Goal: Task Accomplishment & Management: Manage account settings

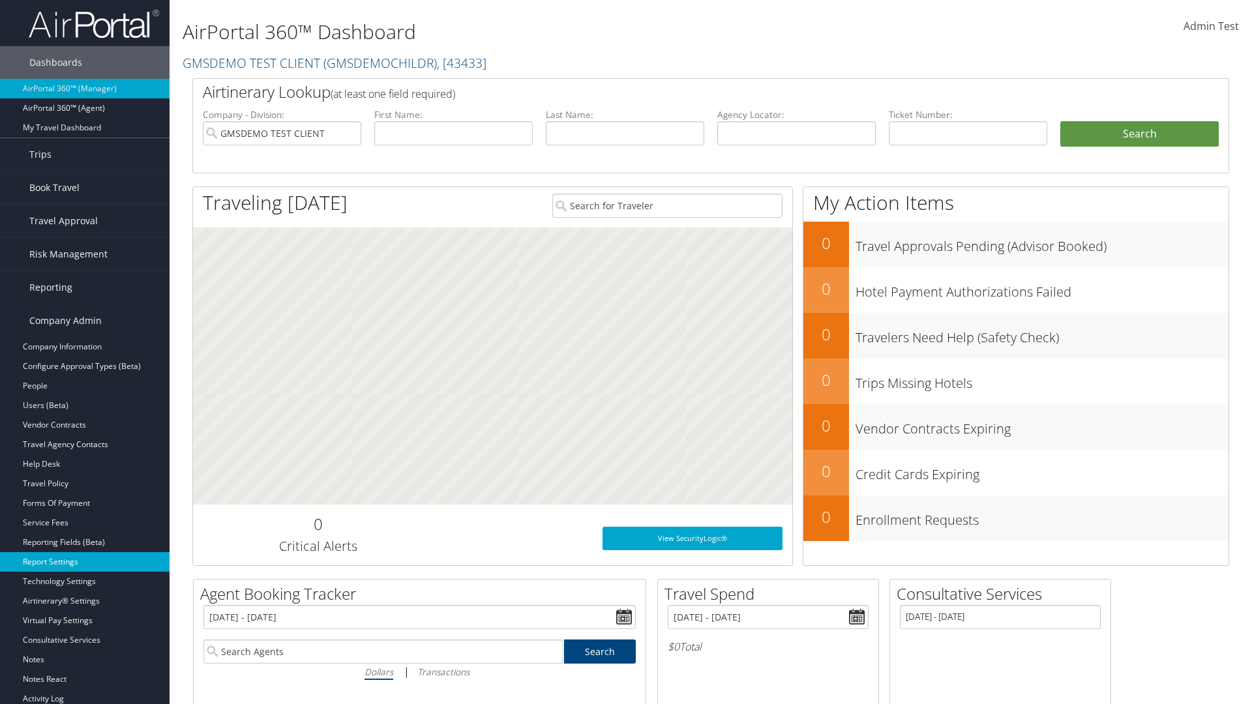
click at [85, 562] on link "Report Settings" at bounding box center [84, 562] width 169 height 20
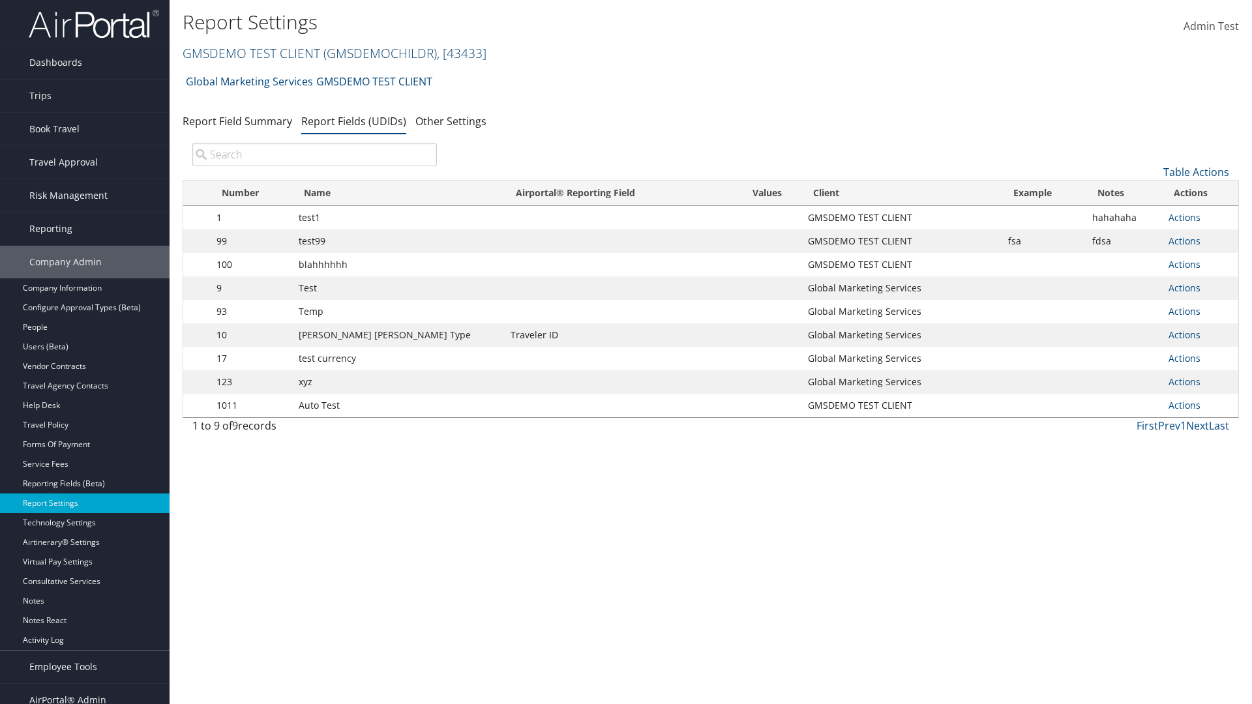
click at [250, 53] on link "GMSDEMO TEST CLIENT ( GMSDEMOCHILDR ) , [ 43433 ]" at bounding box center [335, 53] width 304 height 18
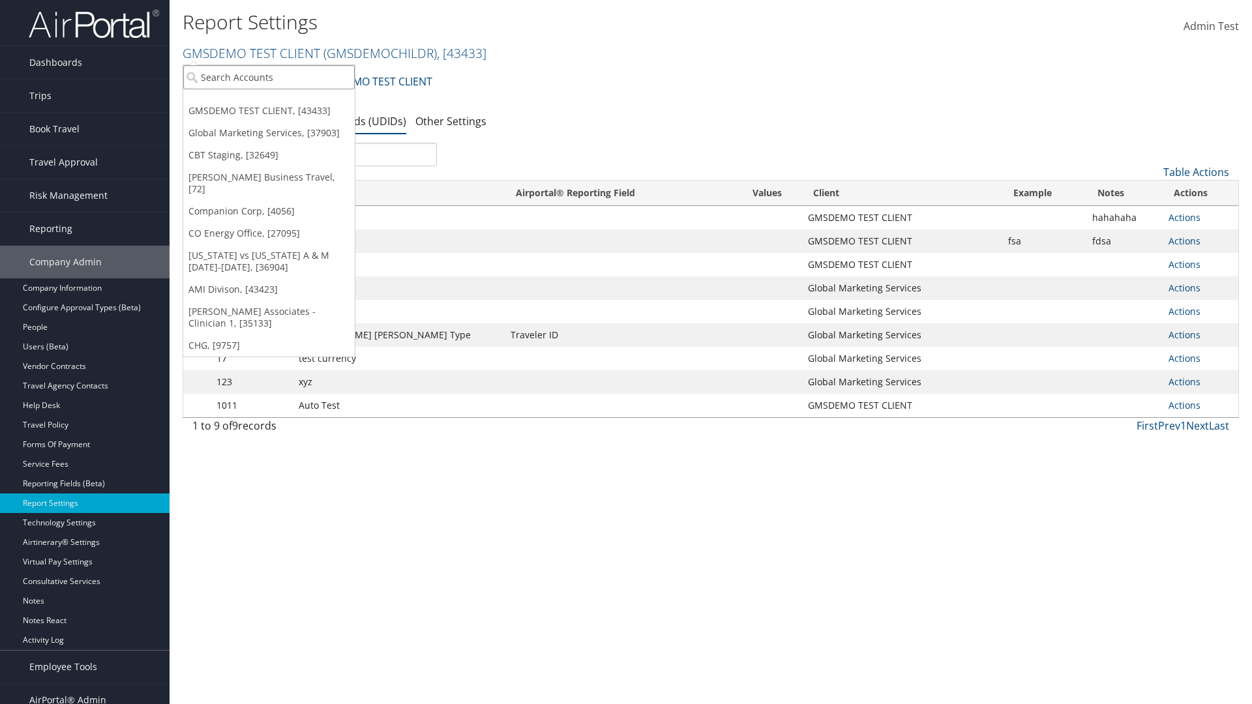
click at [269, 77] on input "search" at bounding box center [268, 77] width 171 height 24
type input "Global Marketing Services"
click at [281, 101] on div "Global Marketing Services (301946), [37903]" at bounding box center [281, 101] width 210 height 12
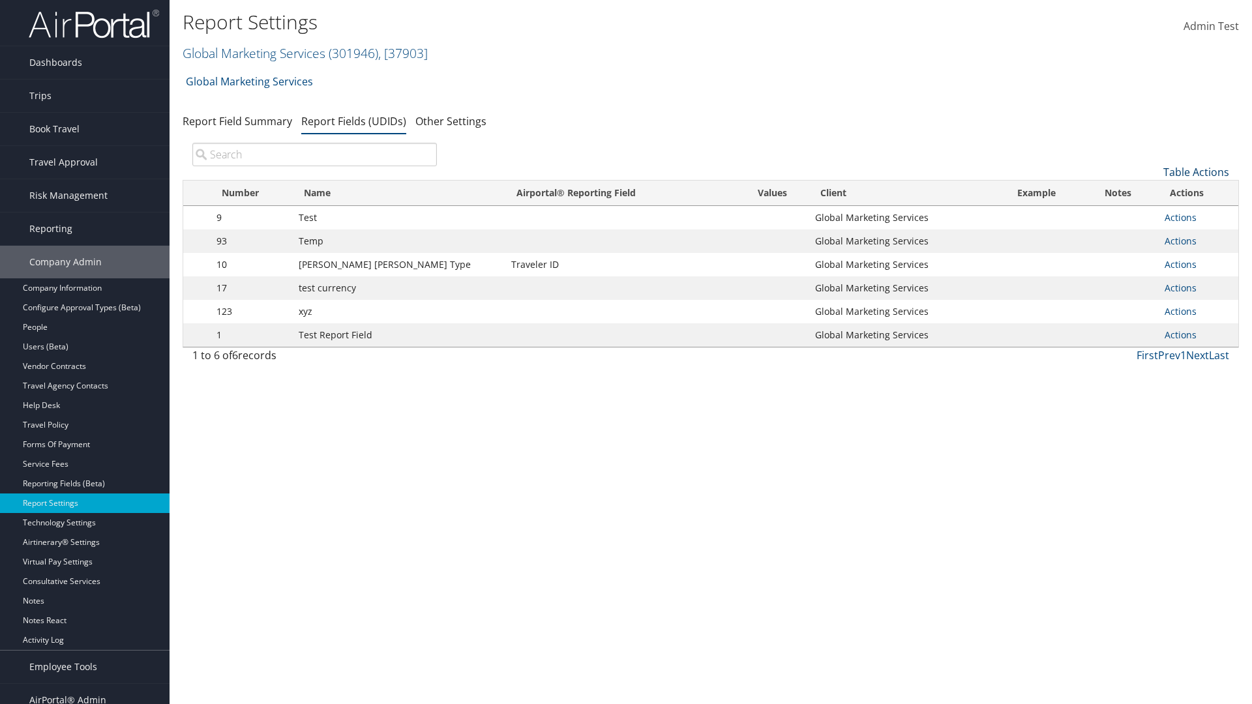
click at [1197, 172] on link "Table Actions" at bounding box center [1196, 172] width 66 height 14
click at [1152, 191] on link "New Record" at bounding box center [1151, 191] width 171 height 22
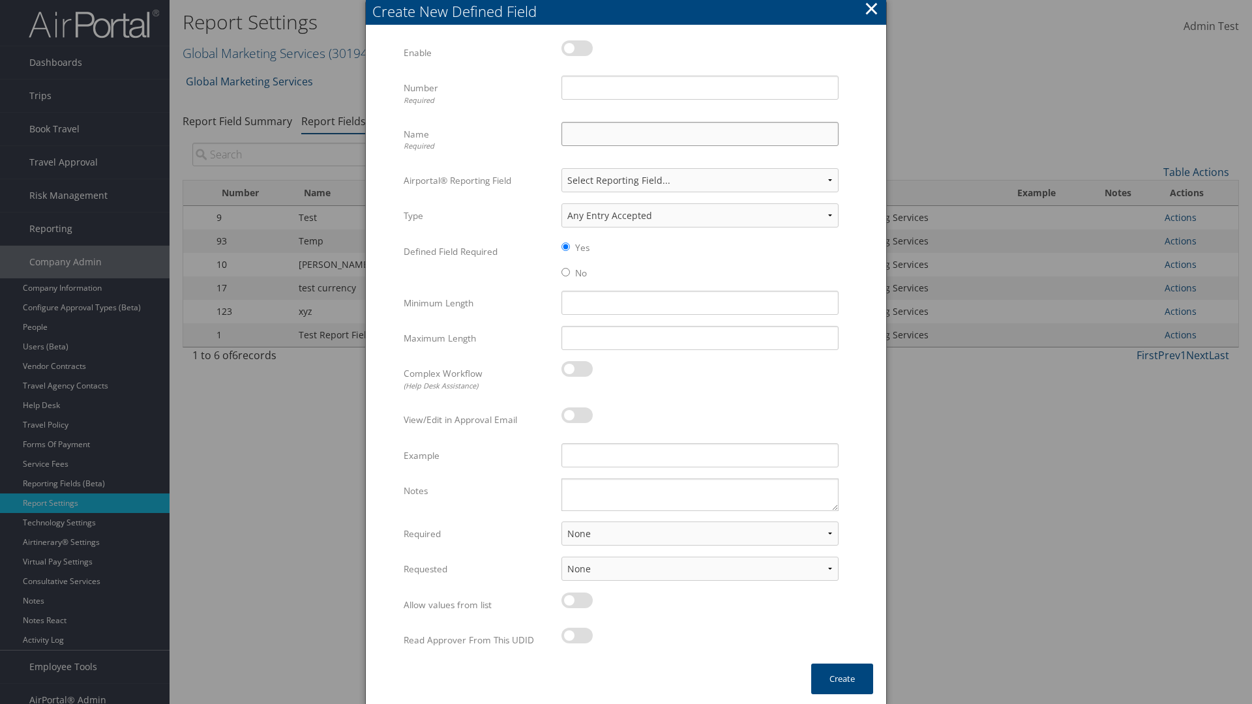
click at [699, 134] on input "Name Required" at bounding box center [699, 134] width 277 height 24
type input "Test Report Dummy"
click at [699, 87] on input "Number Required" at bounding box center [699, 88] width 277 height 24
type input "1"
click at [842, 677] on button "Create" at bounding box center [842, 679] width 62 height 31
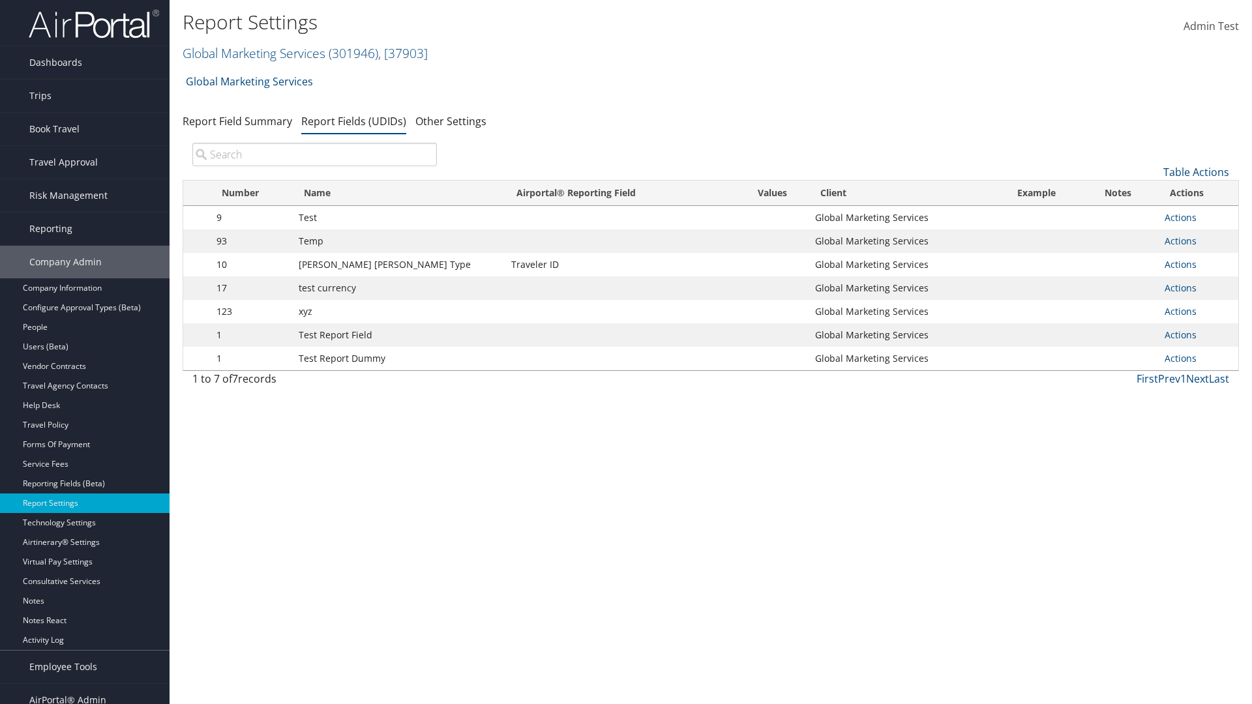
click at [1195, 359] on td "Actions Update Report Field Values Upload Report Field Values Edit Delete" at bounding box center [1198, 358] width 80 height 23
